Goal: Information Seeking & Learning: Find specific fact

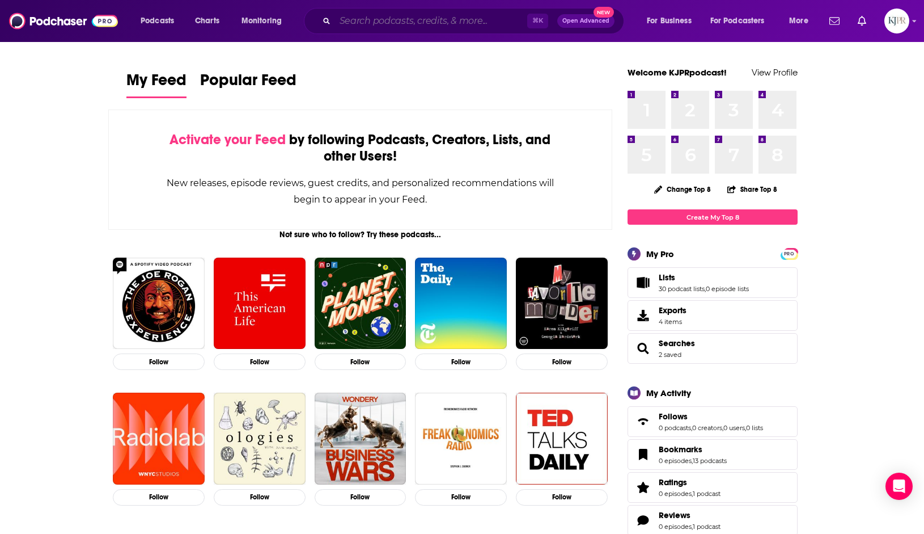
click at [344, 20] on input "Search podcasts, credits, & more..." at bounding box center [431, 21] width 192 height 18
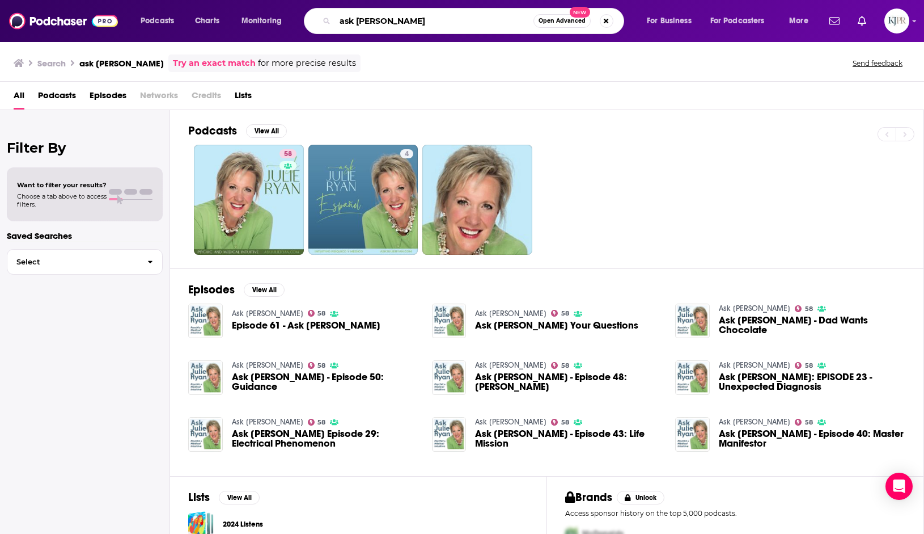
click at [417, 21] on input "ask [PERSON_NAME]" at bounding box center [434, 21] width 198 height 18
click at [417, 22] on input "ask [PERSON_NAME]" at bounding box center [434, 21] width 198 height 18
type input "[PERSON_NAME]"
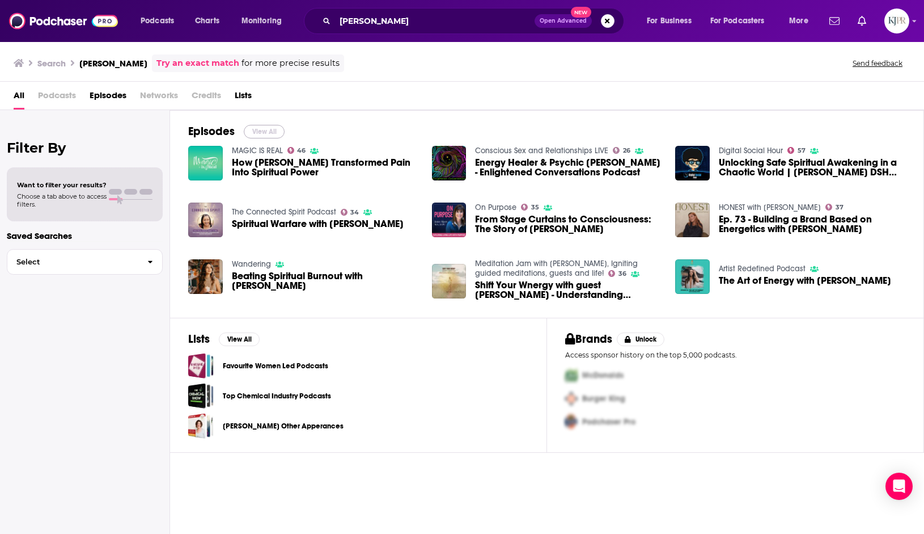
click at [274, 129] on button "View All" at bounding box center [264, 132] width 41 height 14
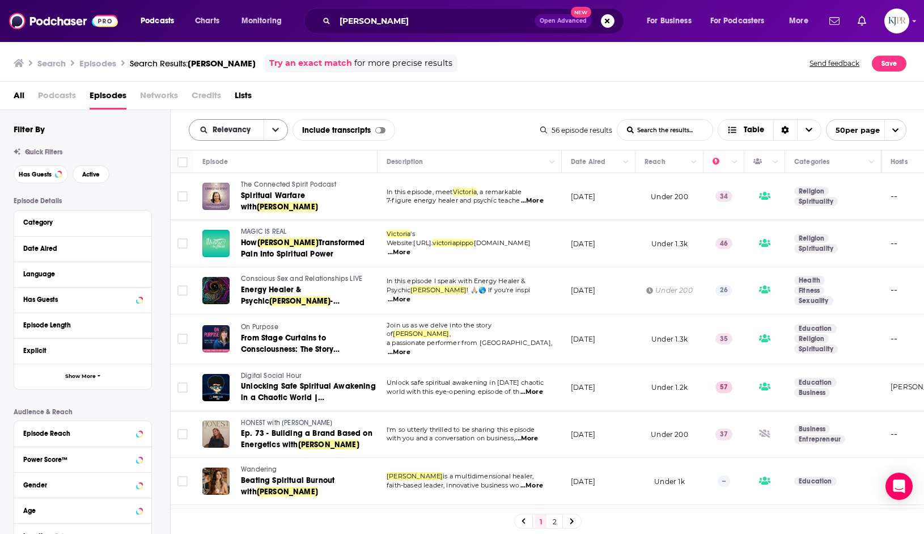
click at [271, 130] on button "open menu" at bounding box center [276, 130] width 24 height 20
click at [247, 205] on span "New" at bounding box center [245, 207] width 67 height 6
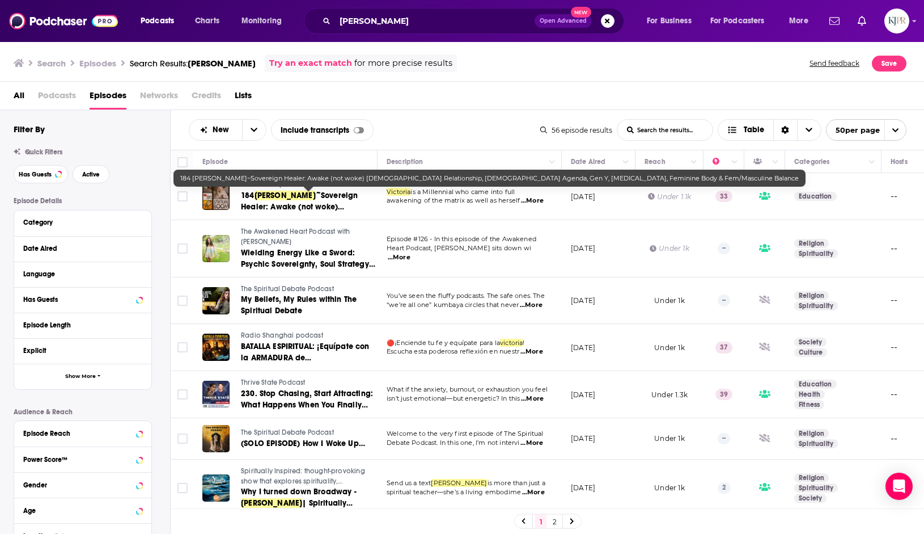
click at [323, 196] on span "~Sovereign Healer: Awake (not woke) [DEMOGRAPHIC_DATA] Relationship, [DEMOGRAPH…" at bounding box center [304, 230] width 126 height 78
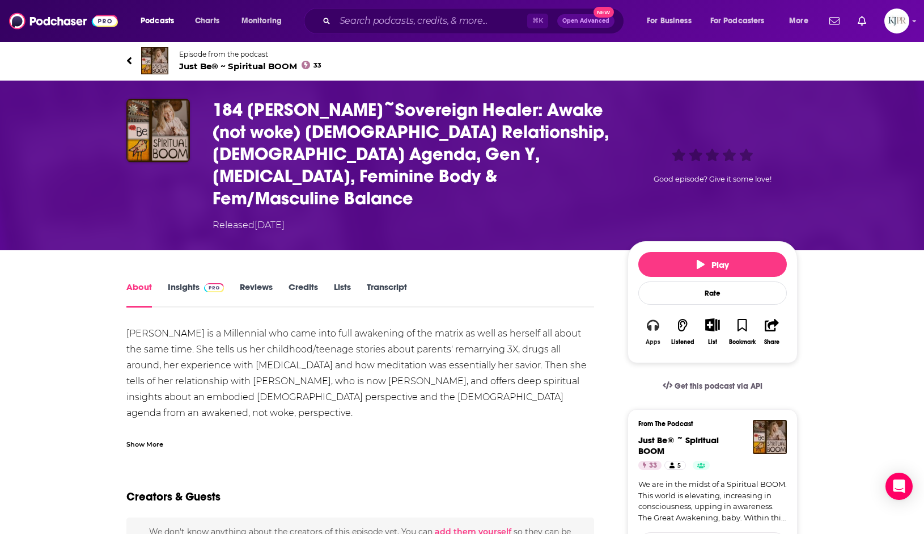
click at [654, 319] on icon "button" at bounding box center [653, 325] width 12 height 12
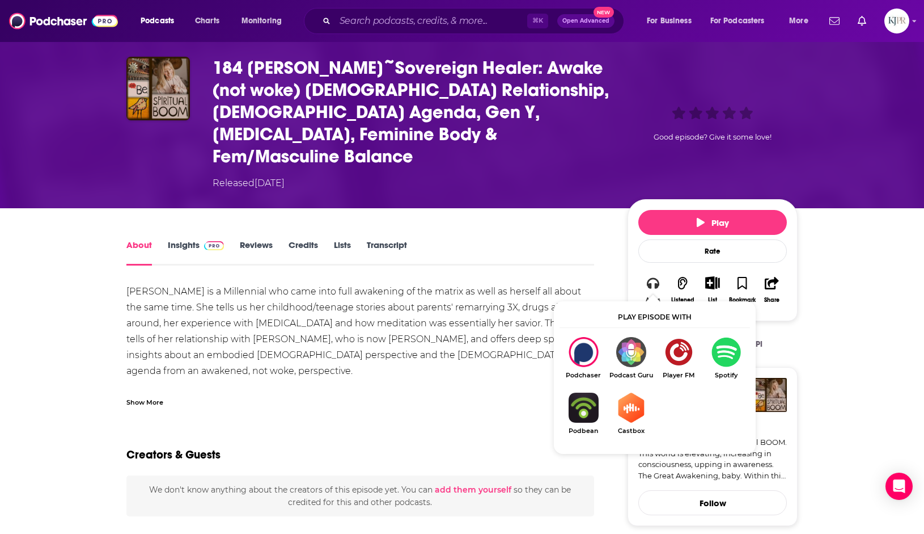
scroll to position [52, 0]
